Goal: Task Accomplishment & Management: Complete application form

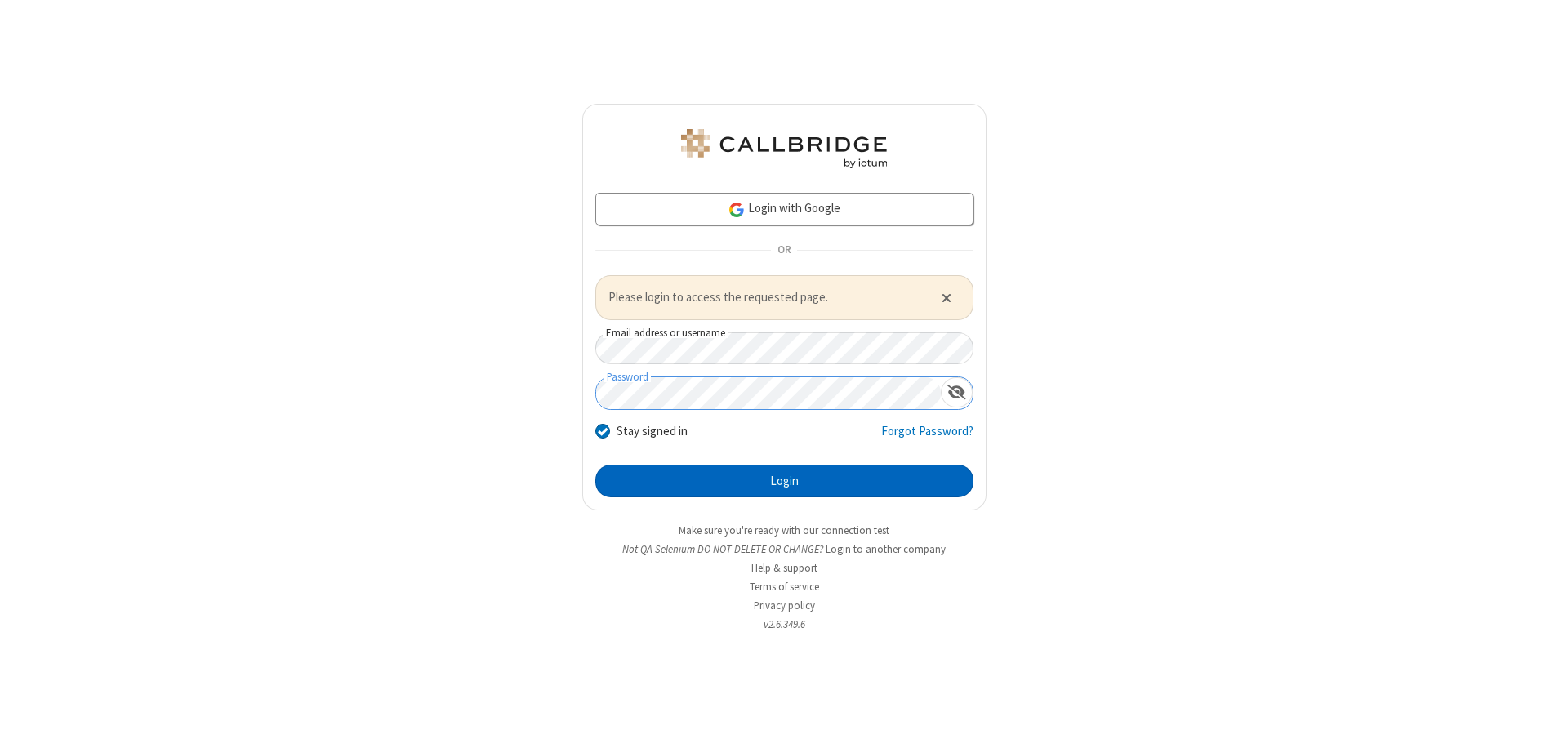
click at [784, 481] on button "Login" at bounding box center [784, 482] width 378 height 33
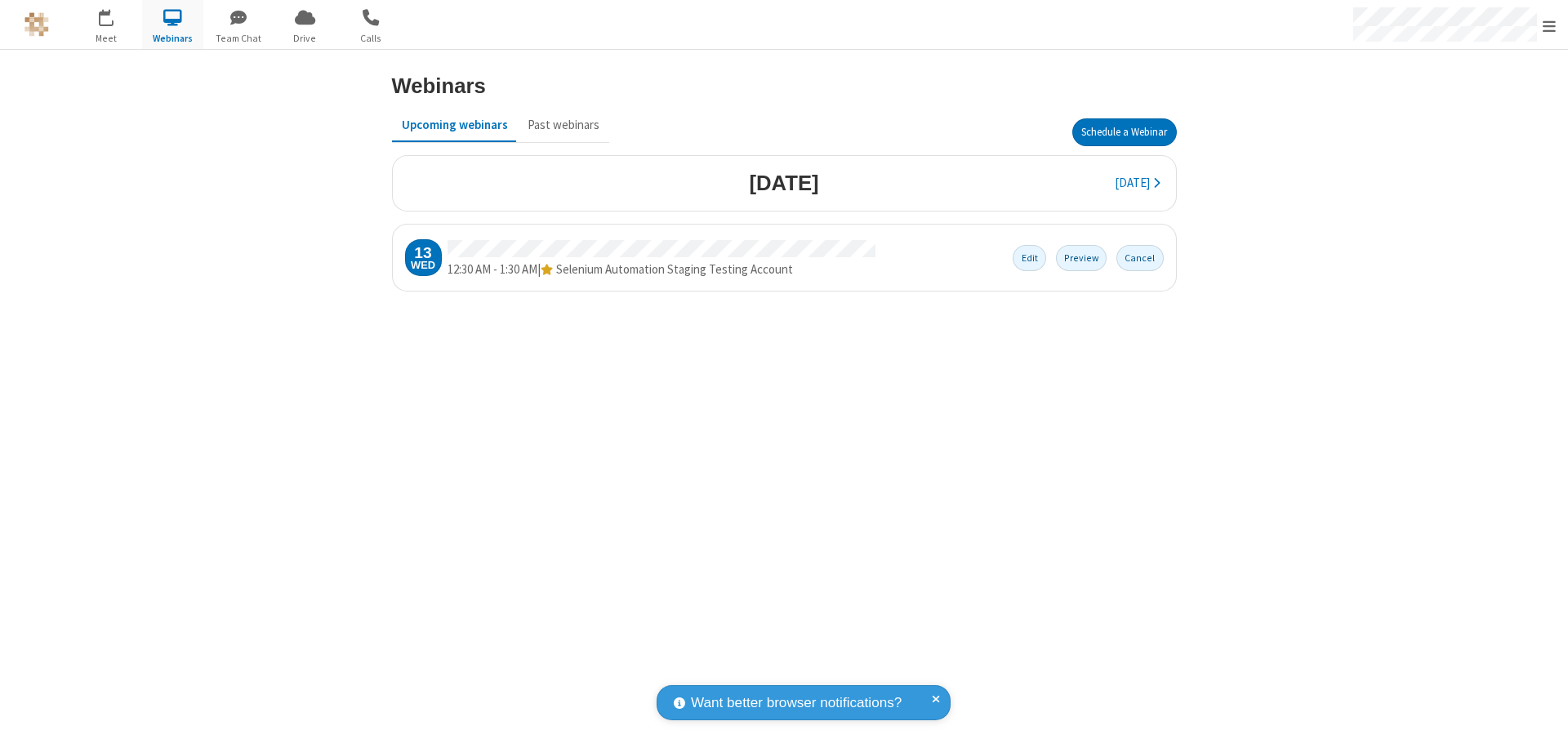
click at [1123, 132] on button "Schedule a Webinar" at bounding box center [1124, 132] width 105 height 28
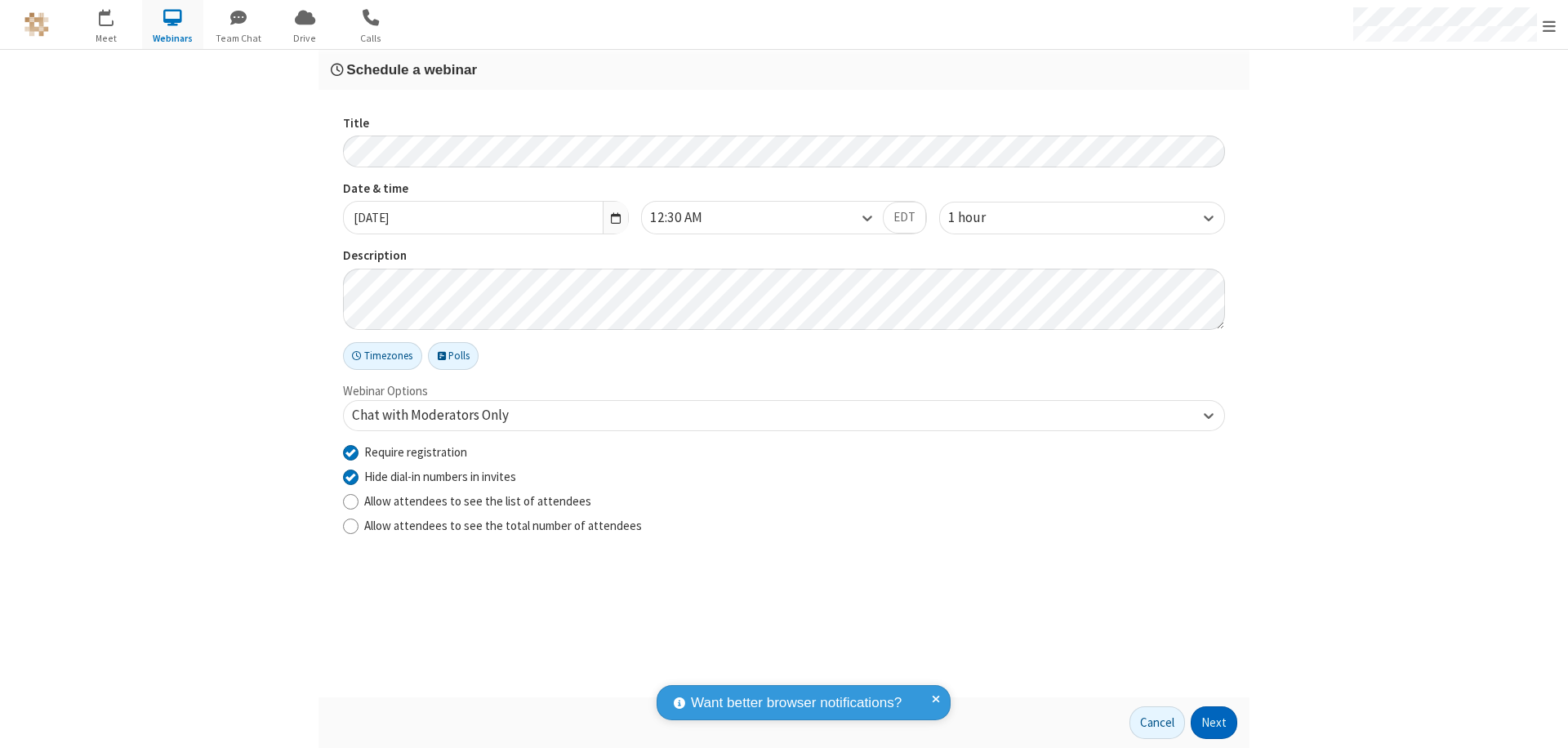
click at [1215, 723] on button "Next" at bounding box center [1214, 724] width 47 height 33
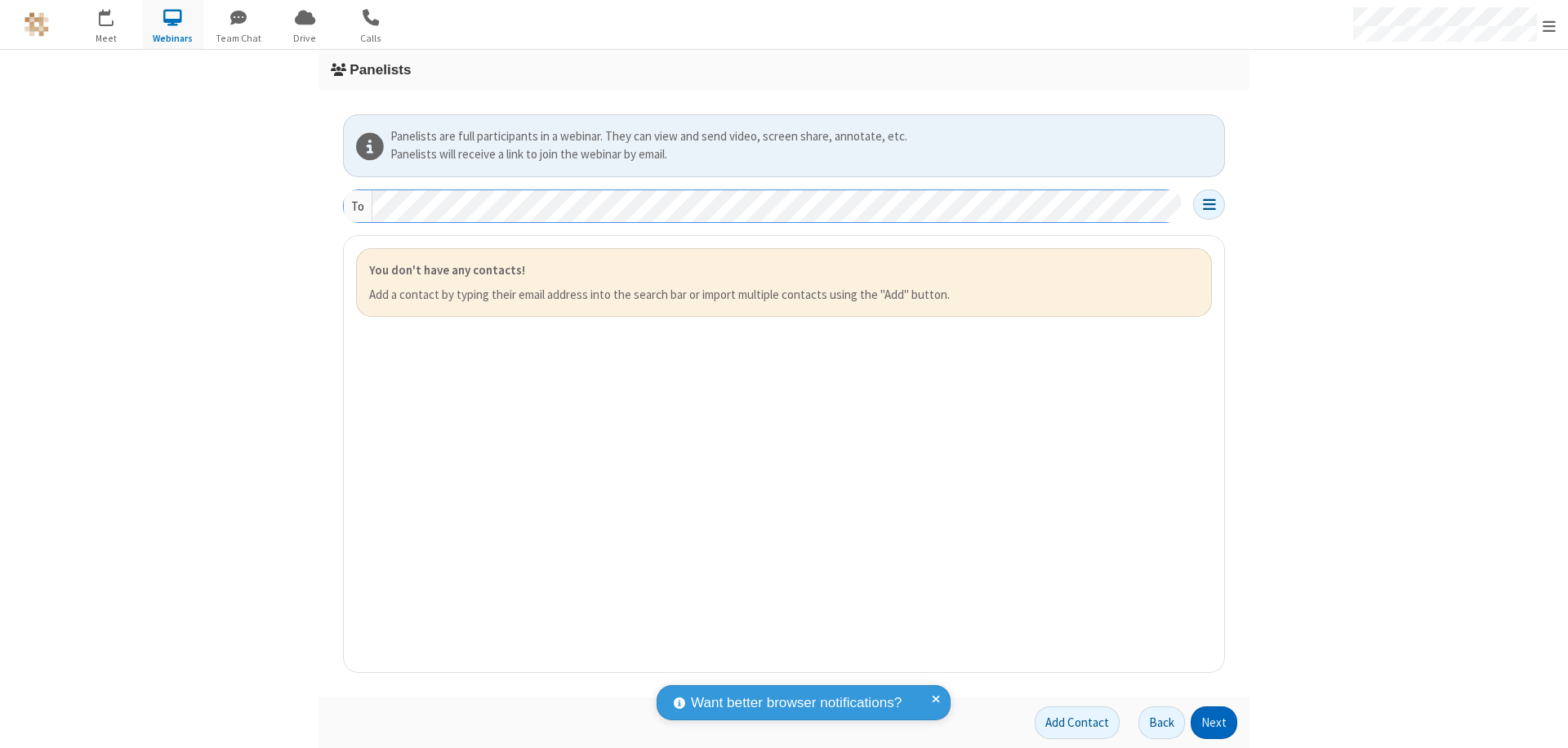
click at [1215, 723] on button "Next" at bounding box center [1214, 724] width 47 height 33
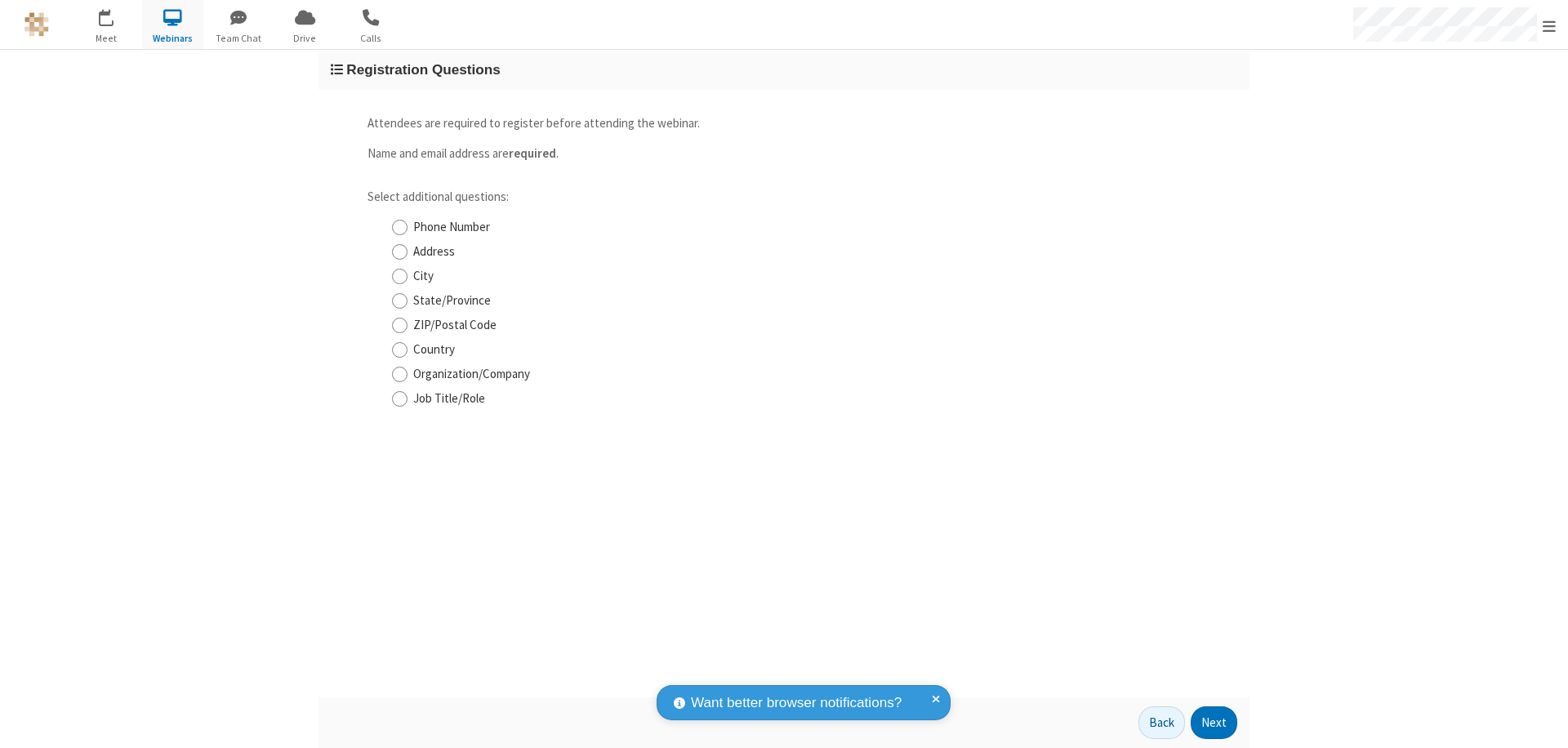
click at [399, 227] on input "Phone Number" at bounding box center [400, 227] width 16 height 17
checkbox input "true"
click at [1215, 723] on button "Next" at bounding box center [1214, 724] width 47 height 33
